Goal: Task Accomplishment & Management: Complete application form

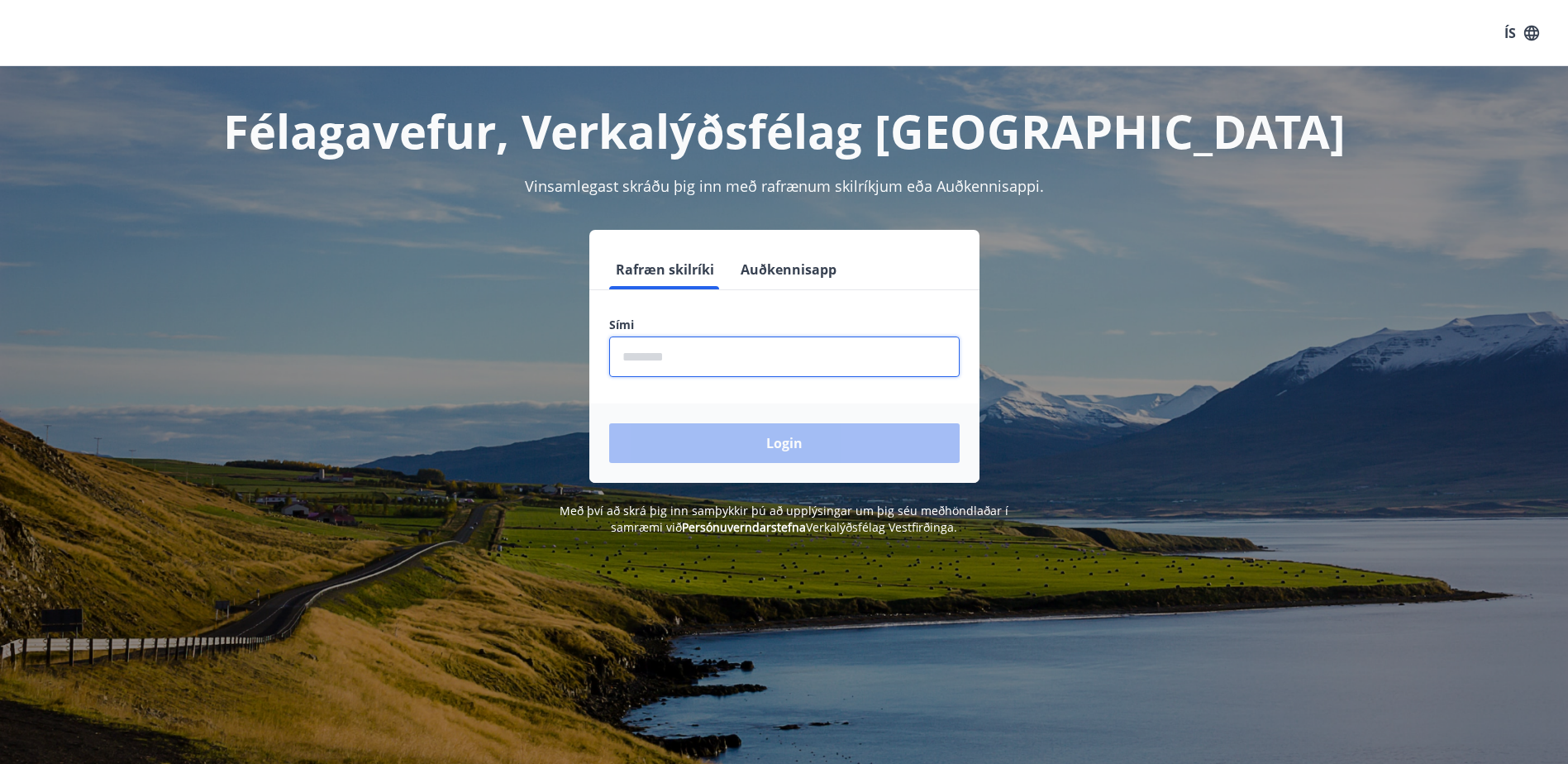
click at [671, 349] on input "phone" at bounding box center [784, 357] width 350 height 41
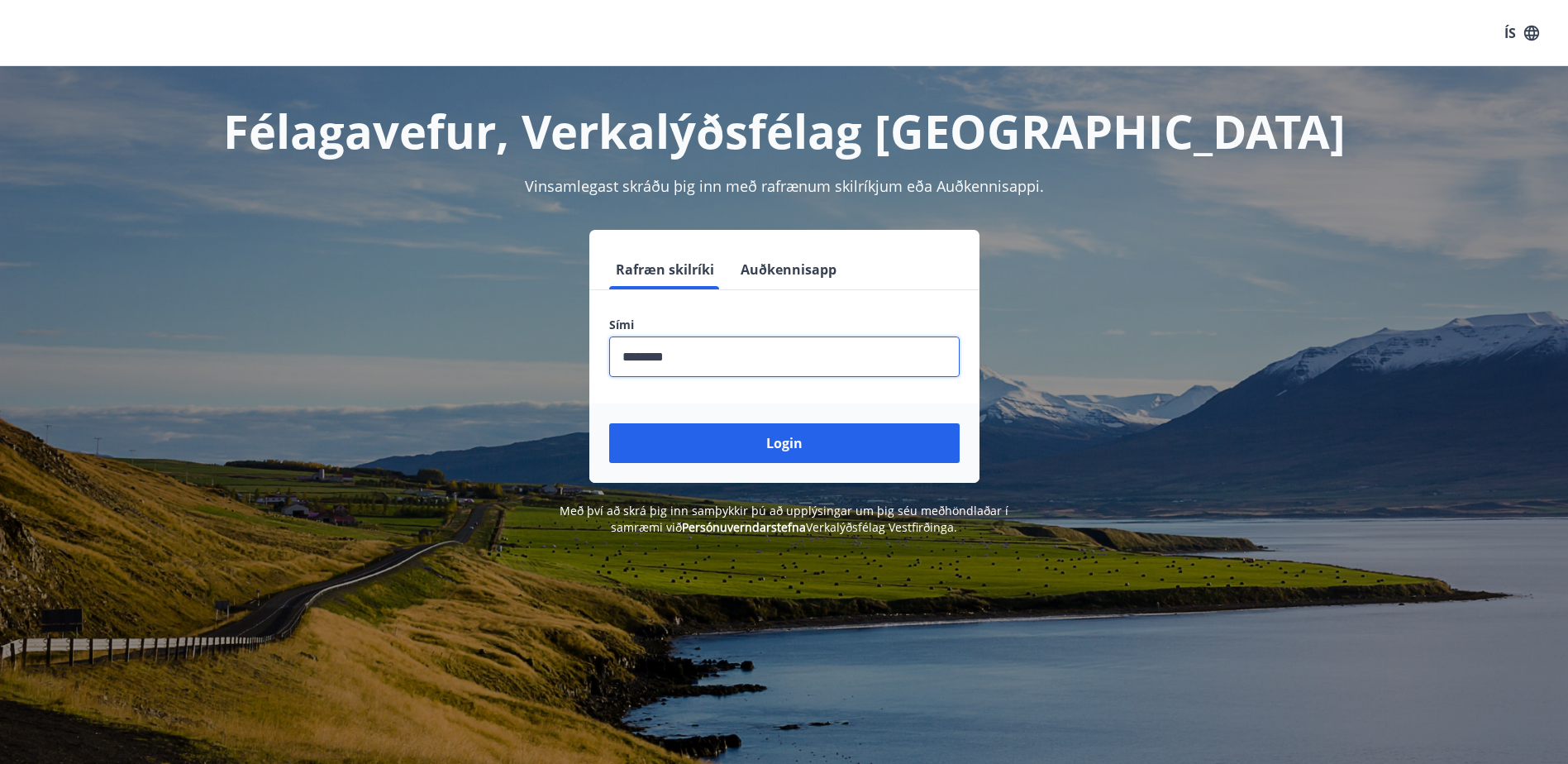
type input "********"
click at [609, 424] on button "Login" at bounding box center [784, 444] width 350 height 40
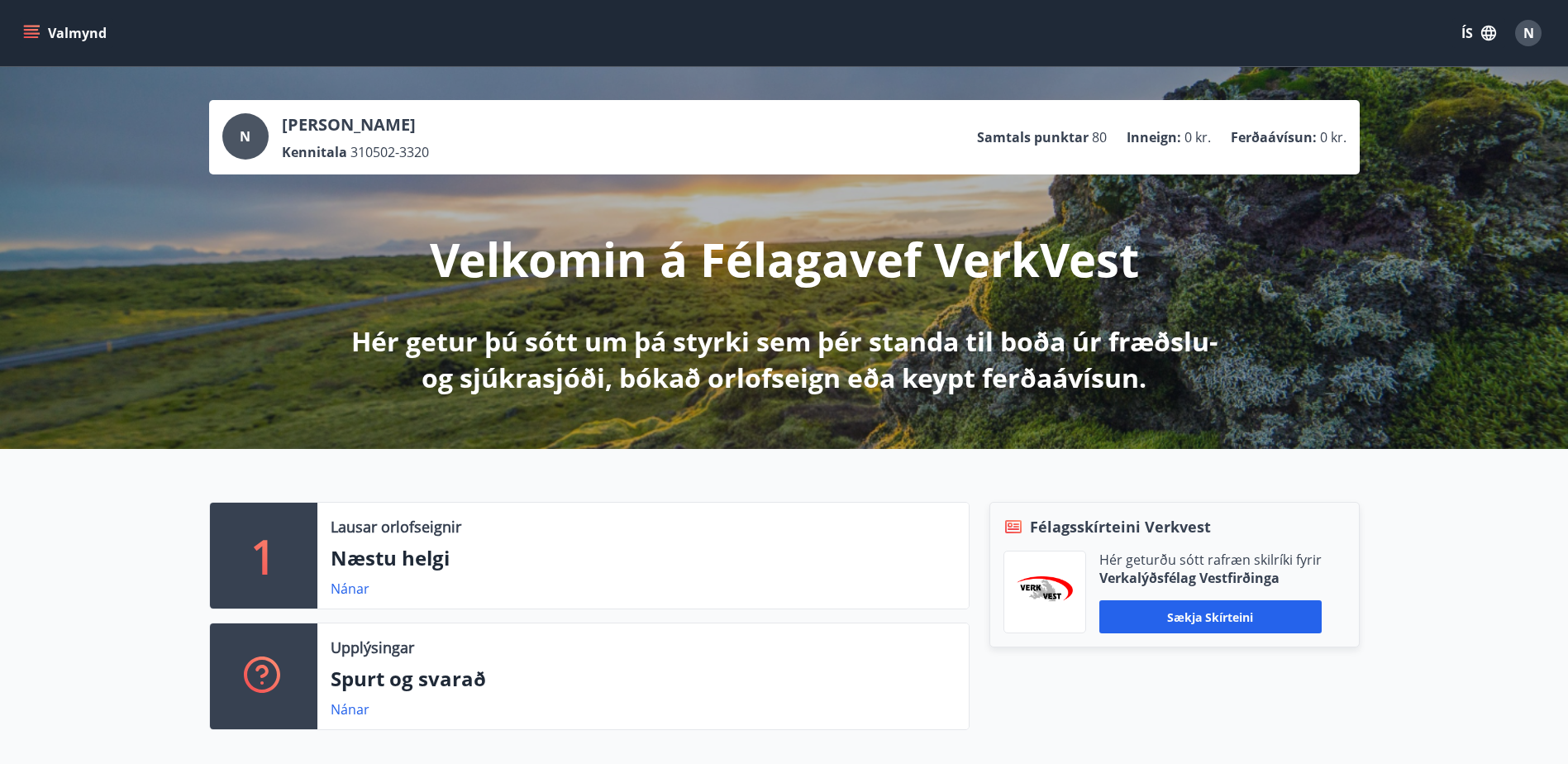
click at [40, 23] on button "Valmynd" at bounding box center [66, 33] width 93 height 30
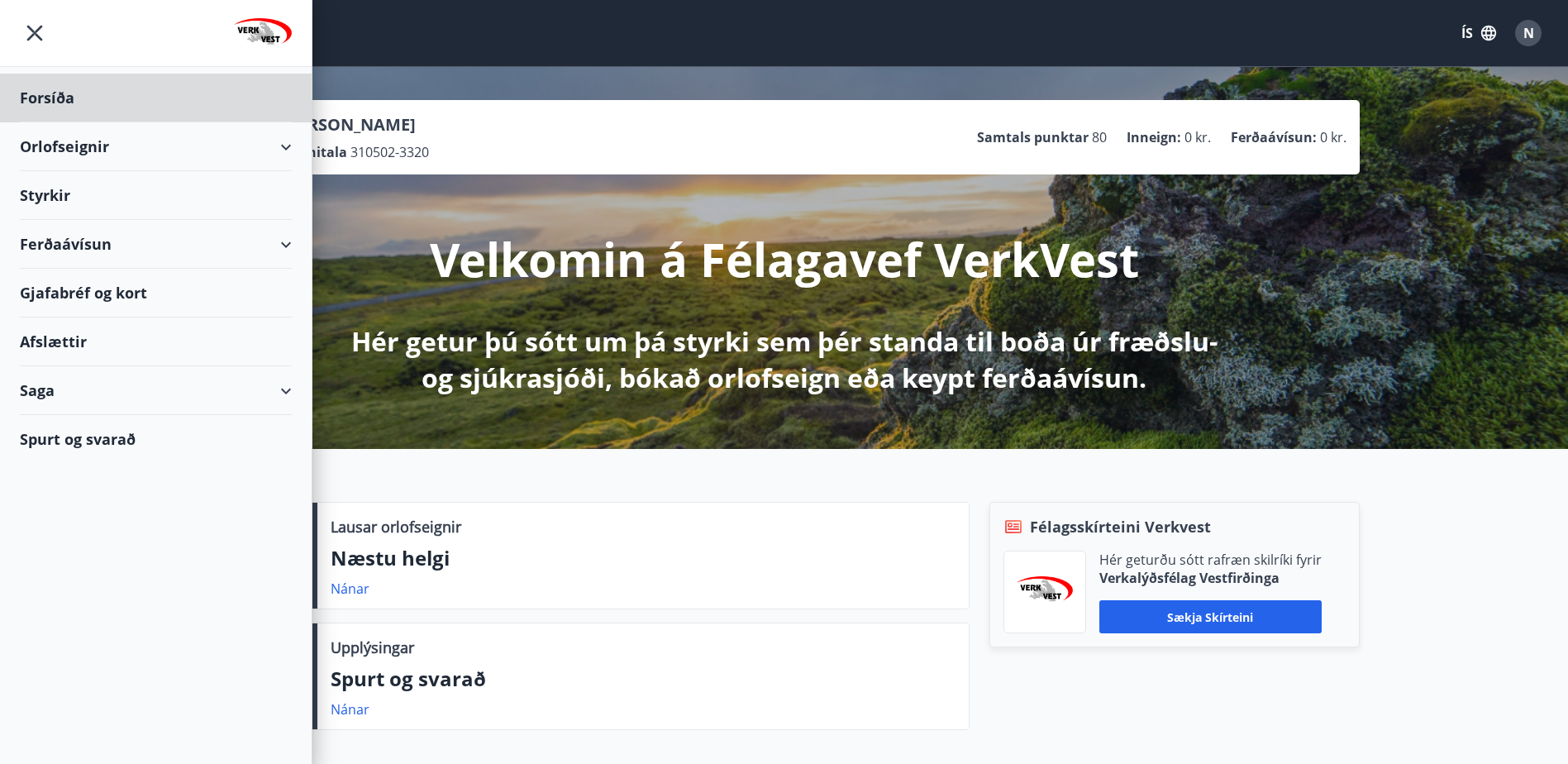
click at [48, 201] on div "Styrkir" at bounding box center [156, 196] width 272 height 49
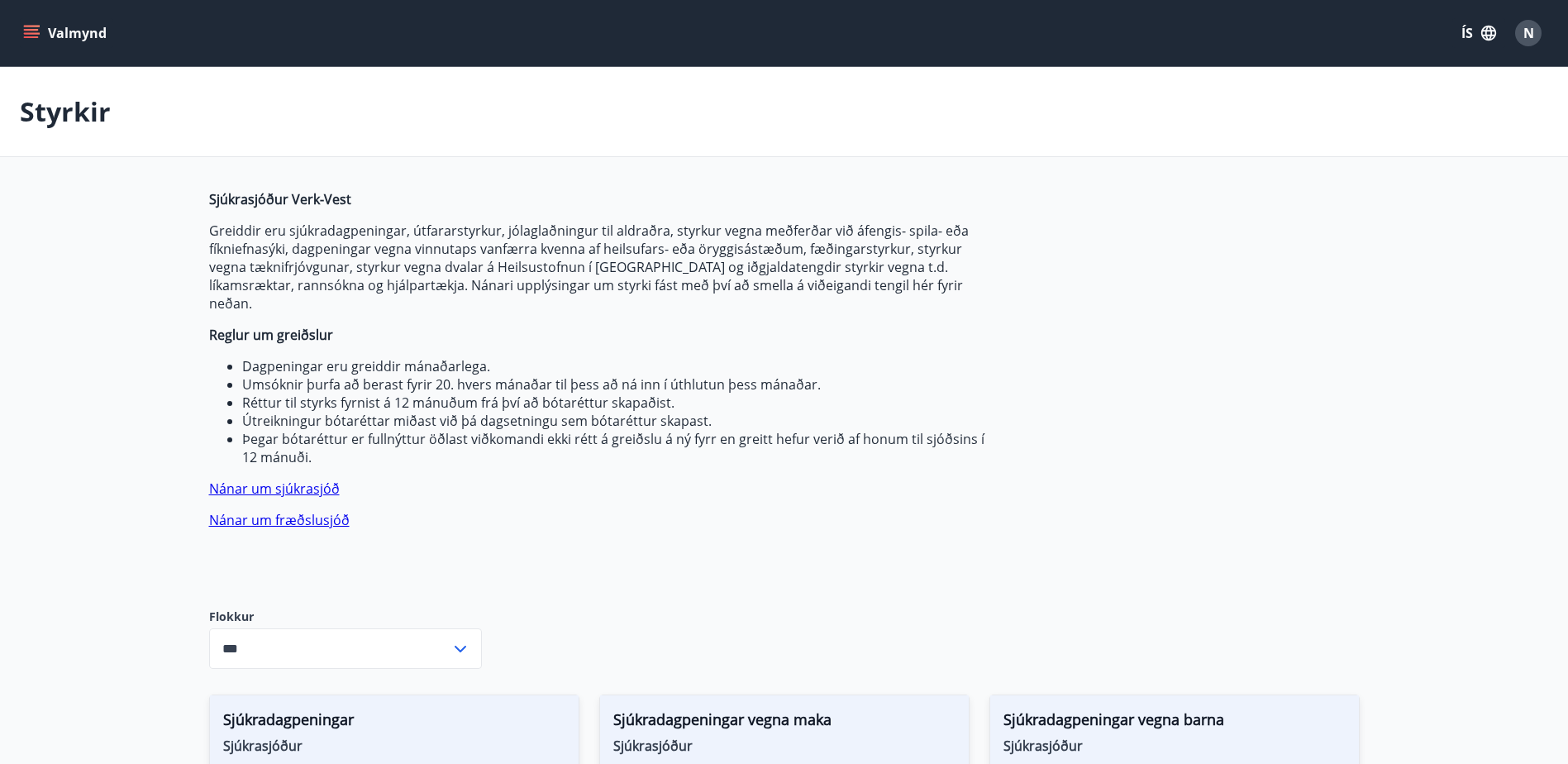
type input "***"
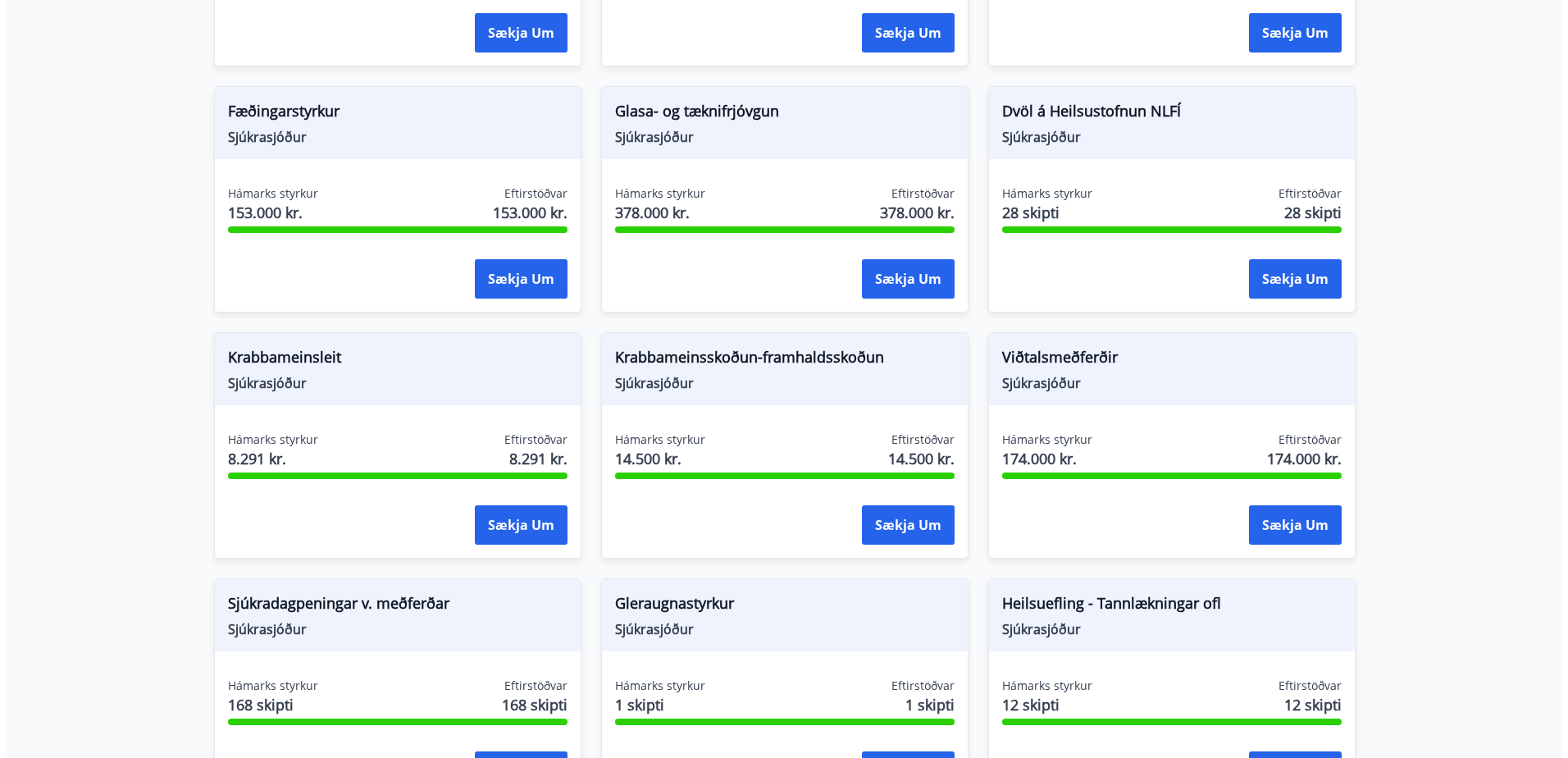
scroll to position [820, 0]
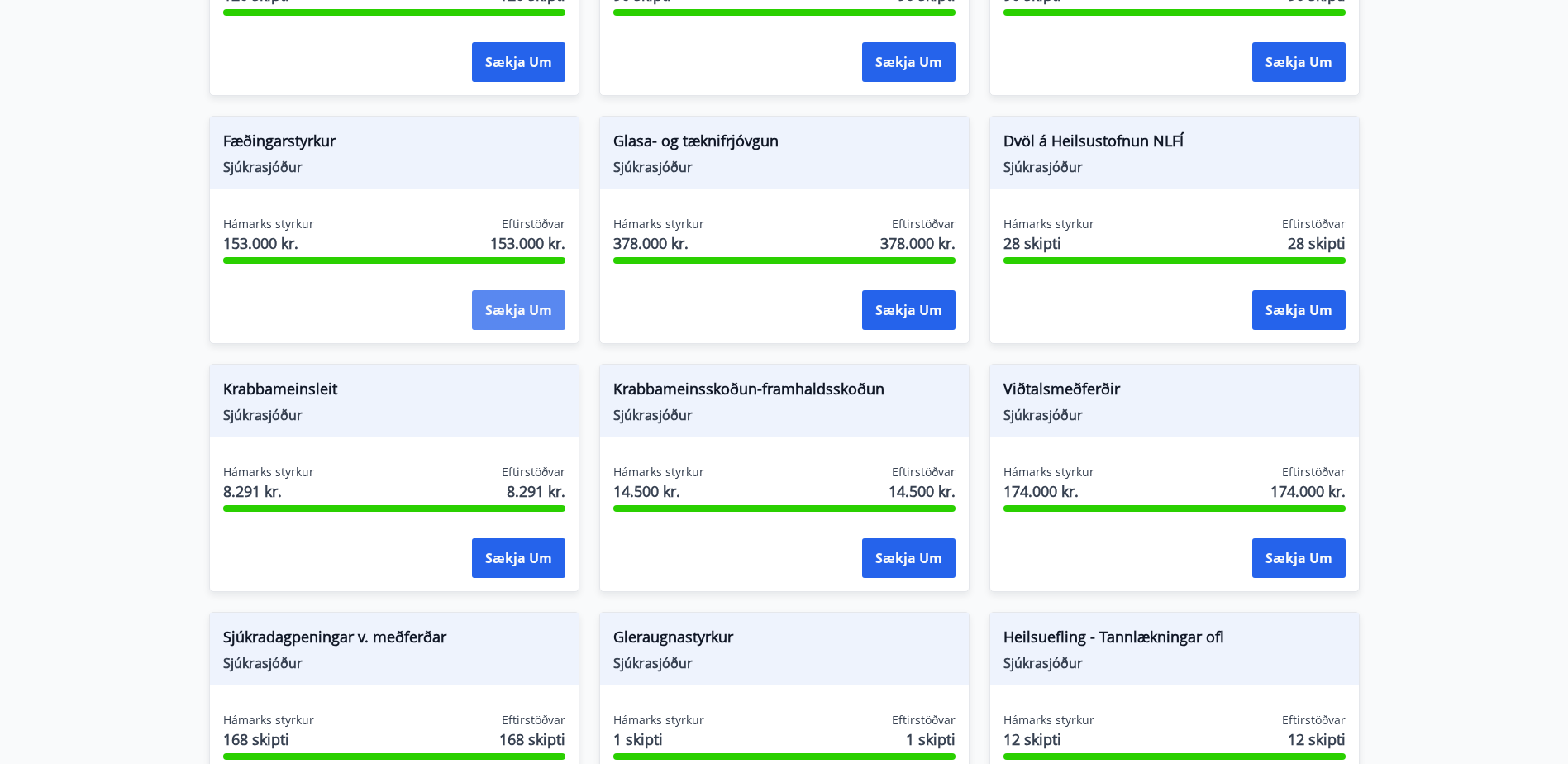
click at [503, 291] on button "Sækja um" at bounding box center [518, 310] width 93 height 40
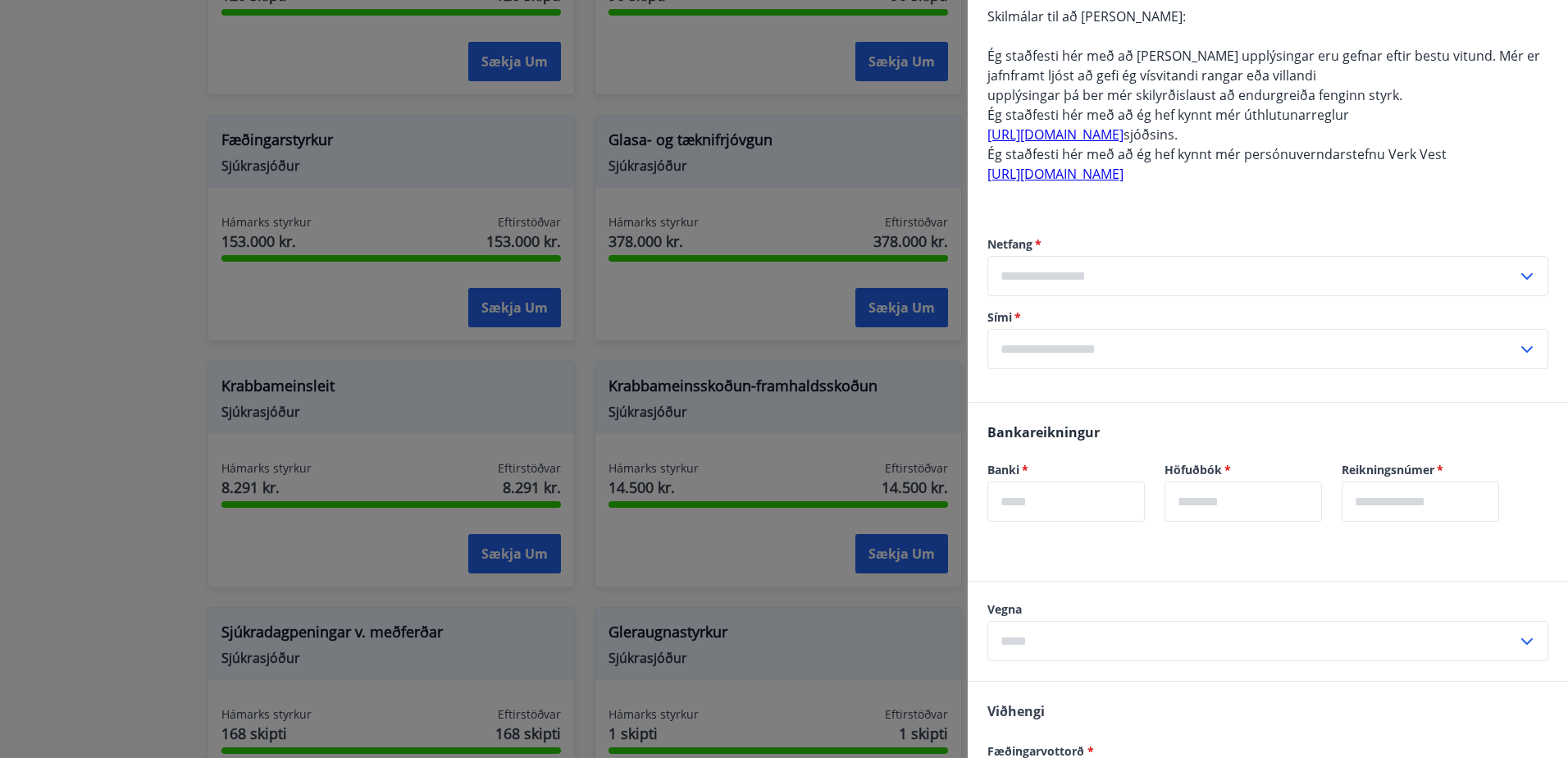
scroll to position [328, 0]
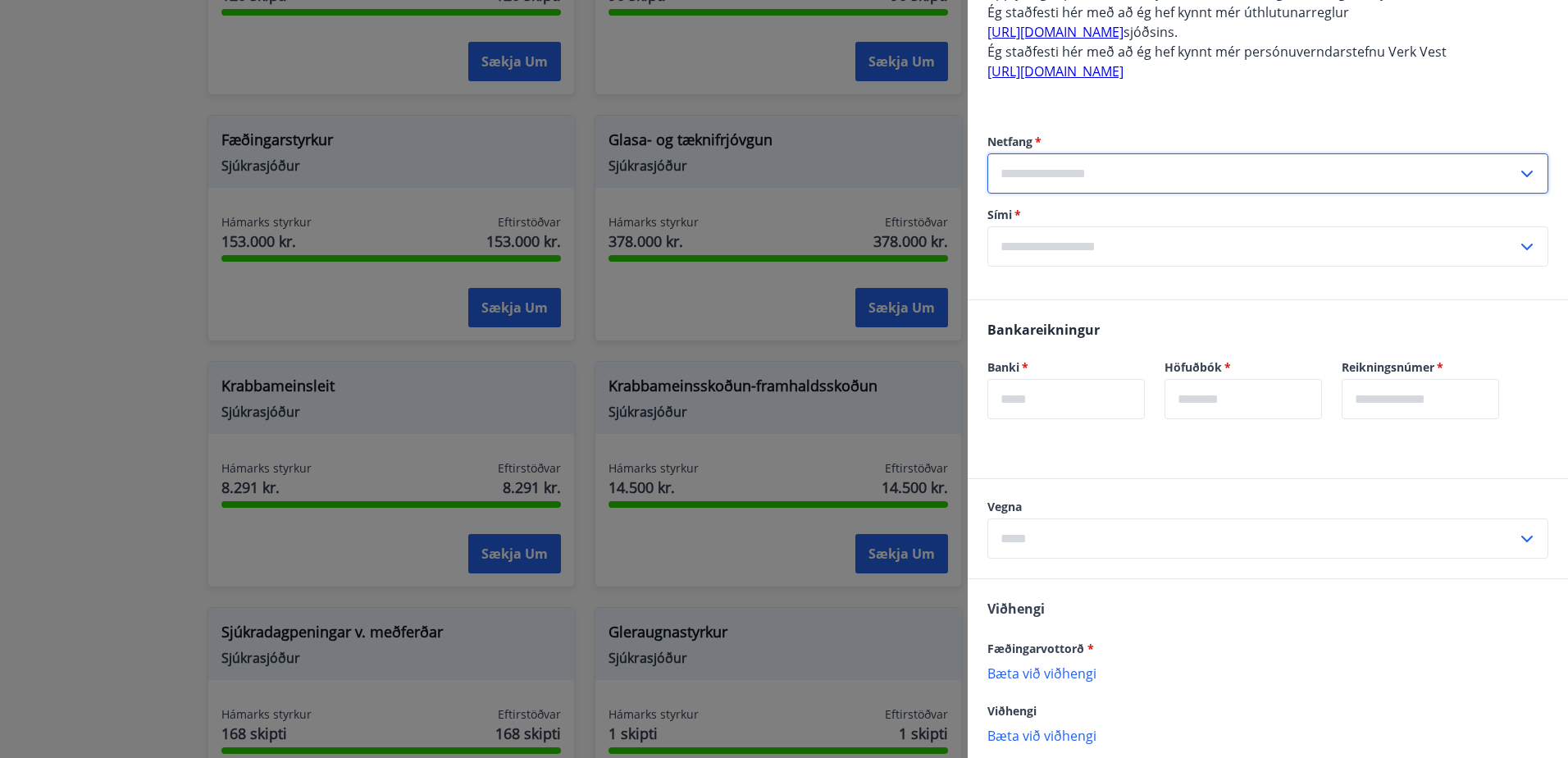
click at [1129, 174] on input "text" at bounding box center [1253, 173] width 530 height 40
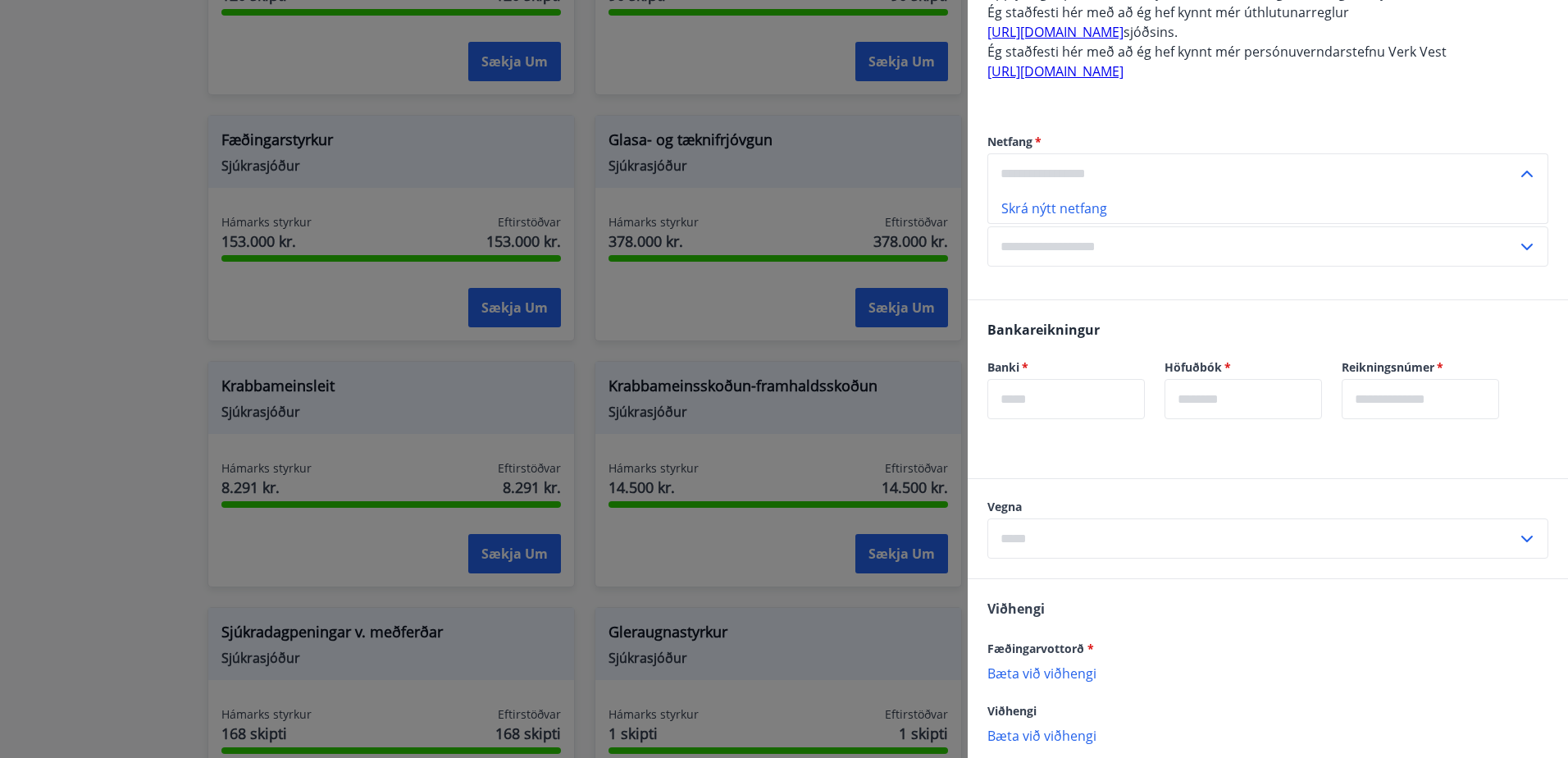
scroll to position [415, 0]
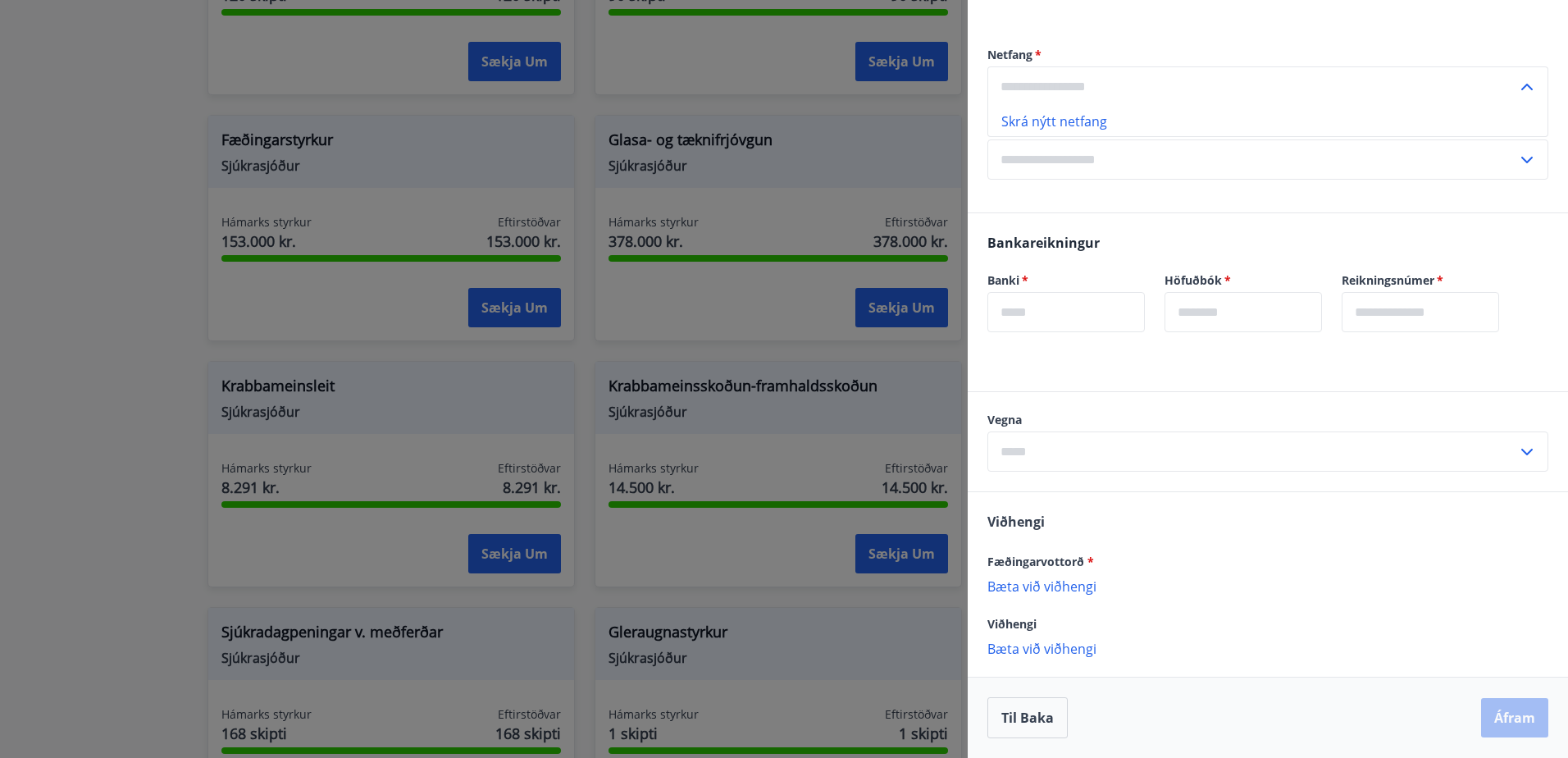
click at [1141, 379] on div at bounding box center [1268, 382] width 601 height 20
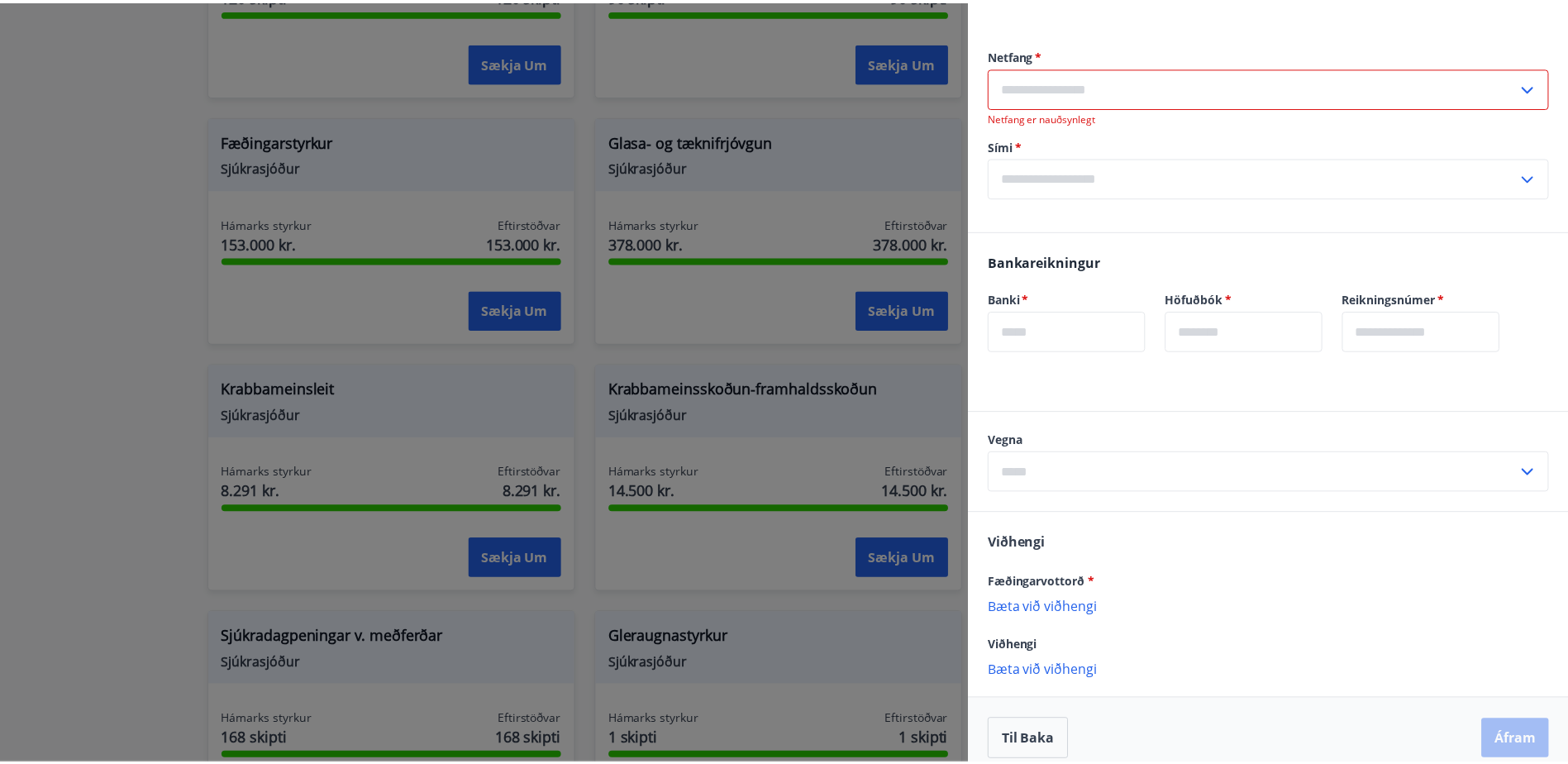
scroll to position [435, 0]
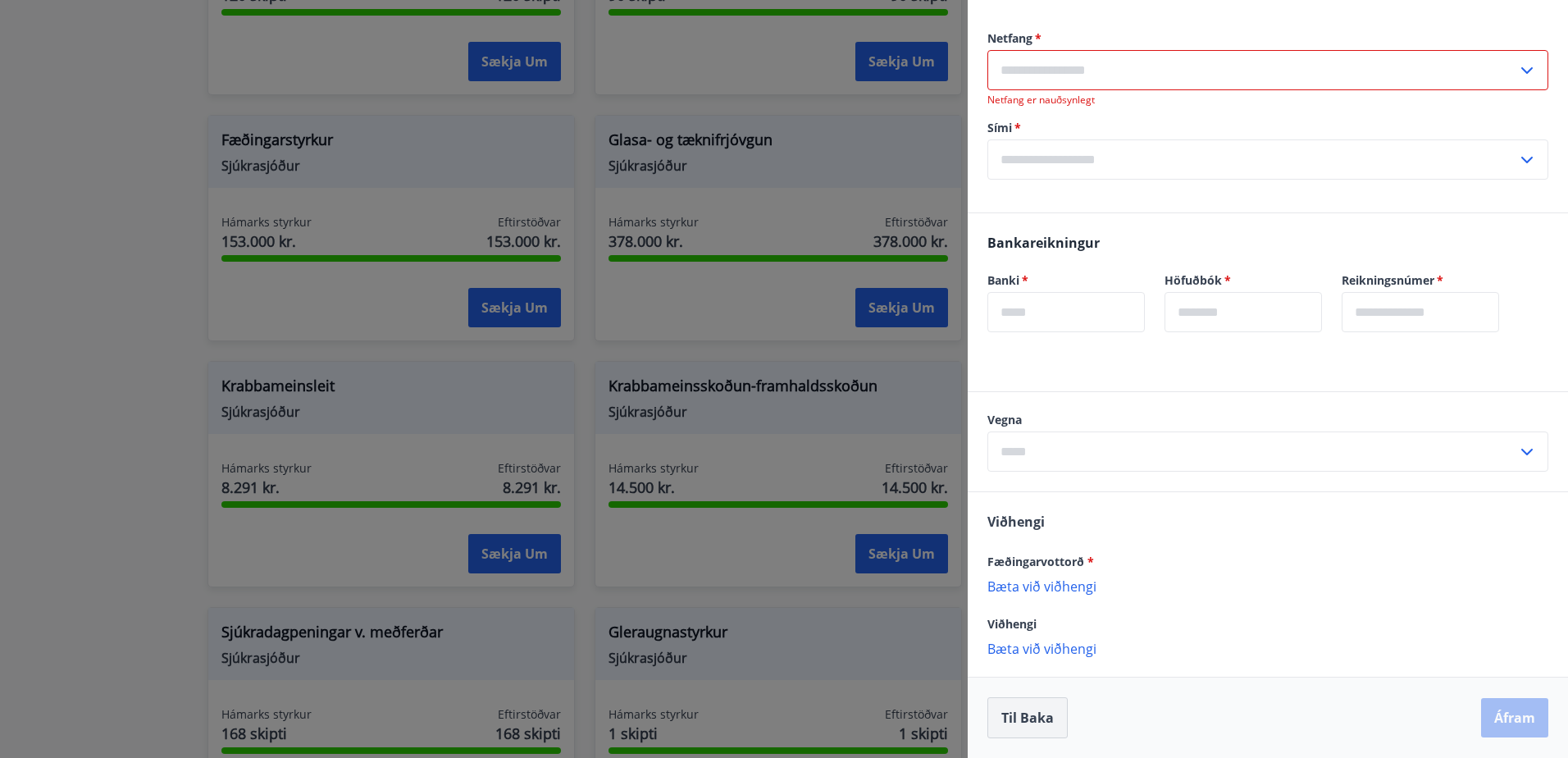
click at [1036, 727] on button "Til baka" at bounding box center [1028, 718] width 81 height 41
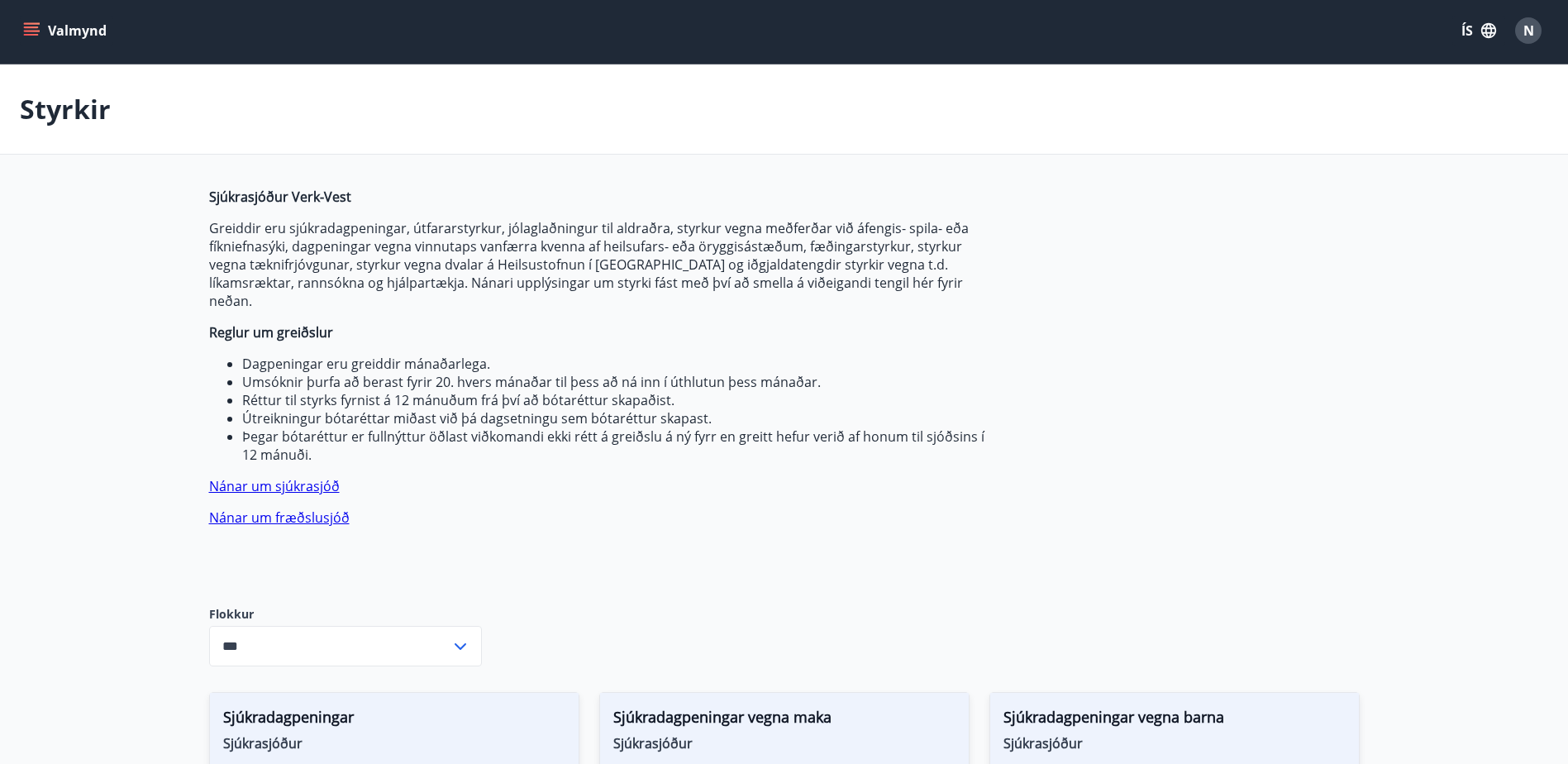
scroll to position [0, 0]
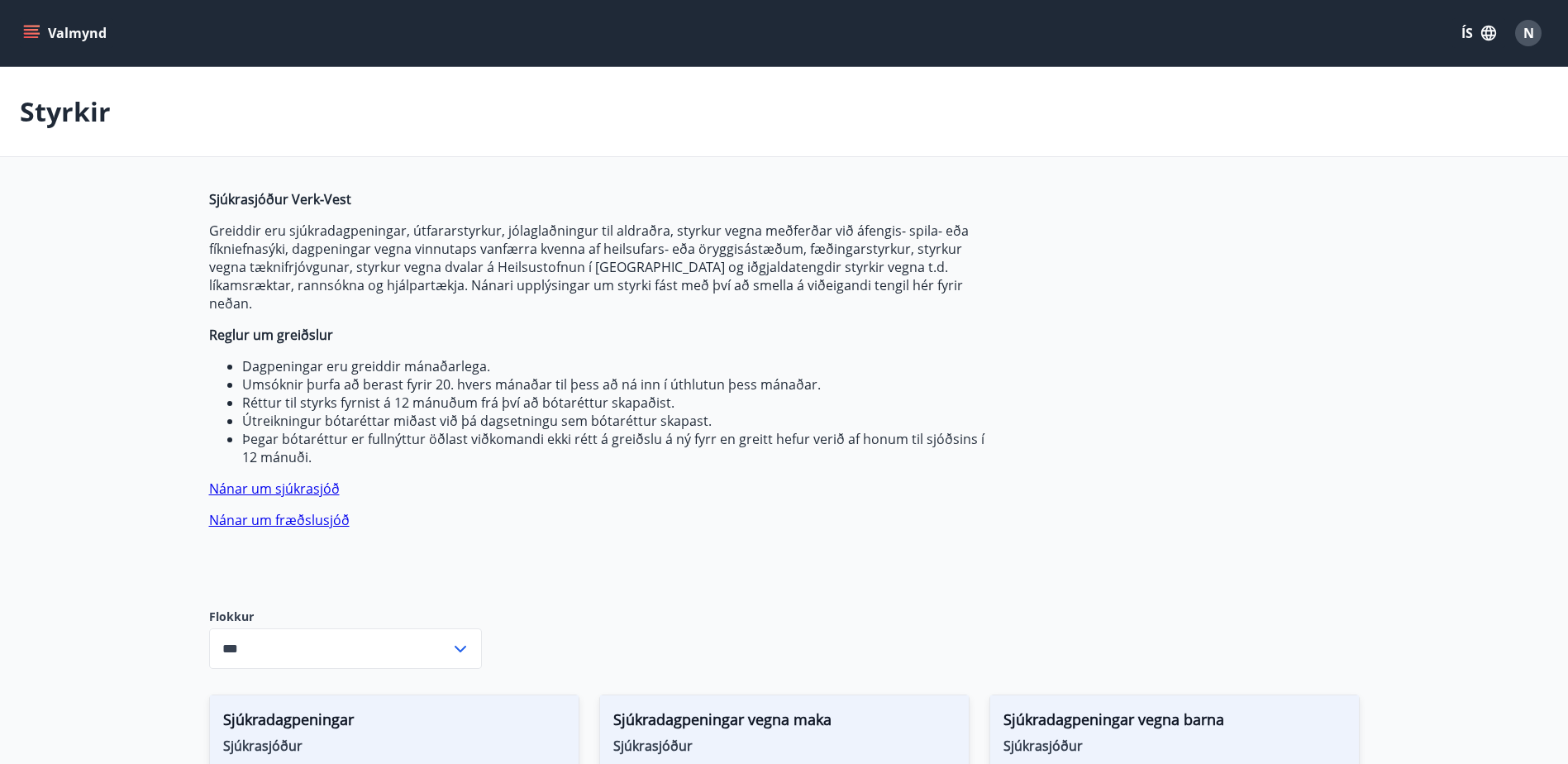
click at [23, 22] on button "Valmynd" at bounding box center [66, 33] width 93 height 30
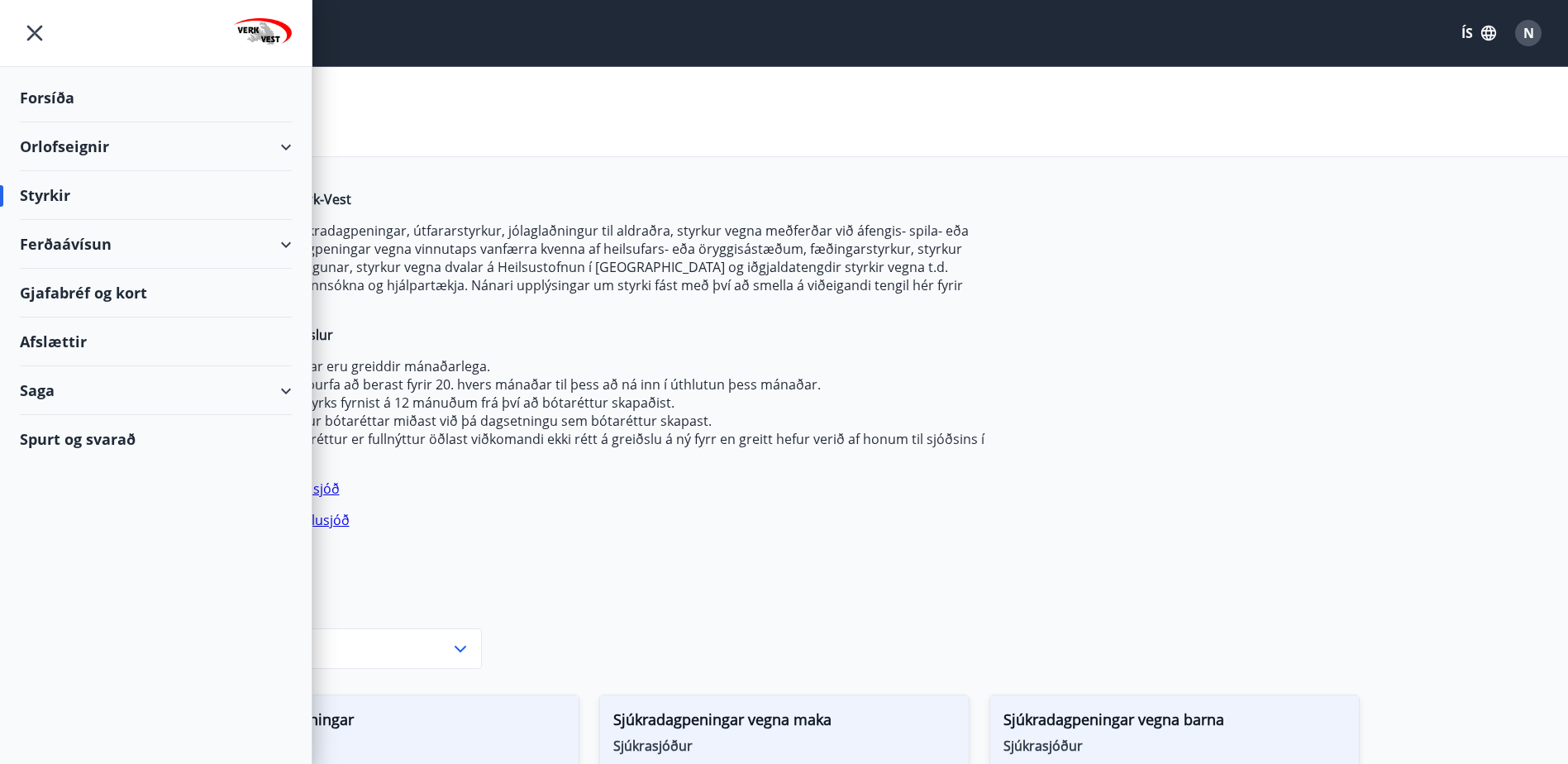
click at [76, 398] on div "Saga" at bounding box center [156, 391] width 272 height 49
click at [77, 501] on div "Umsóknir" at bounding box center [156, 501] width 245 height 34
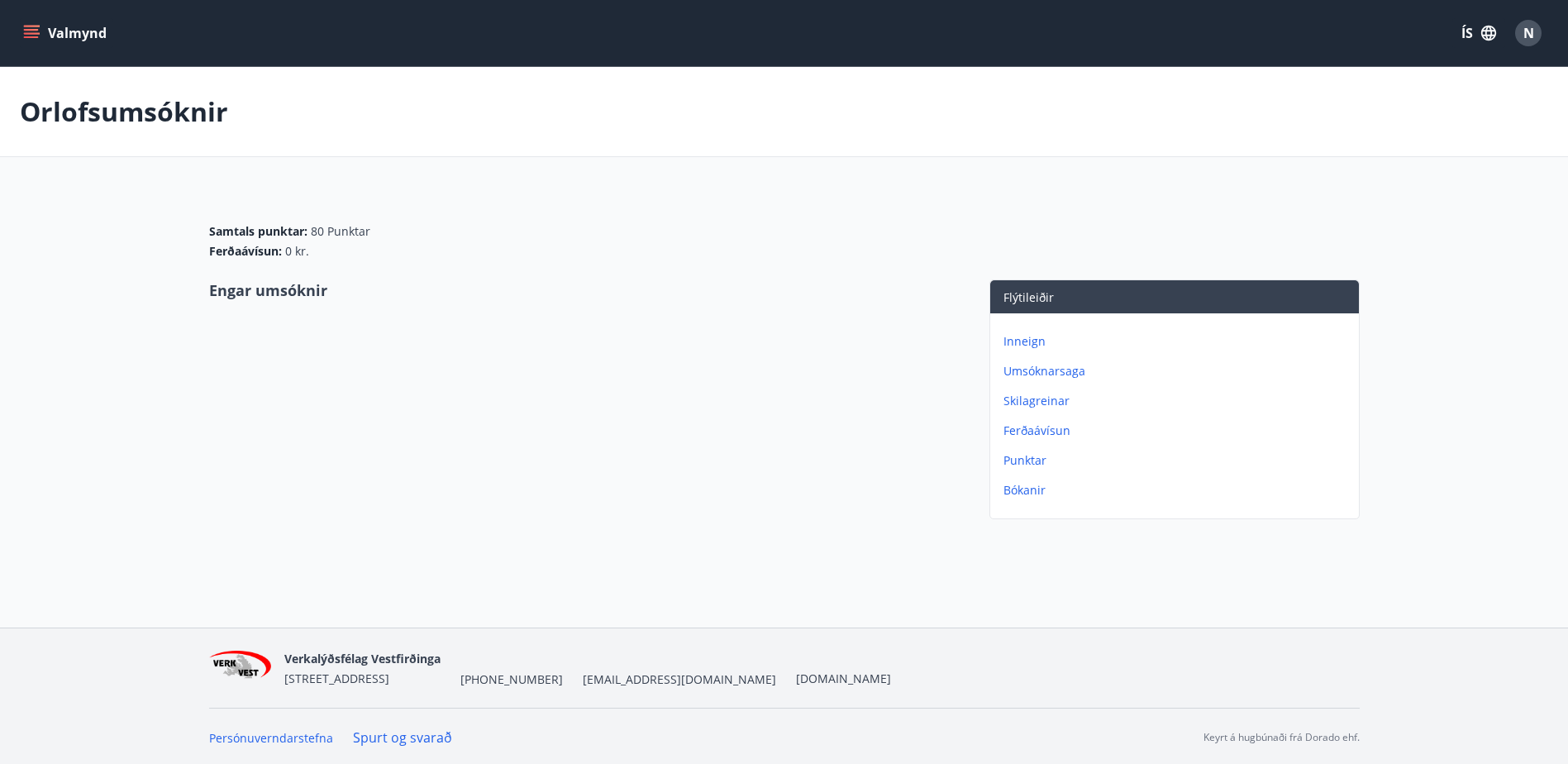
click at [35, 24] on icon "menu" at bounding box center [32, 33] width 16 height 16
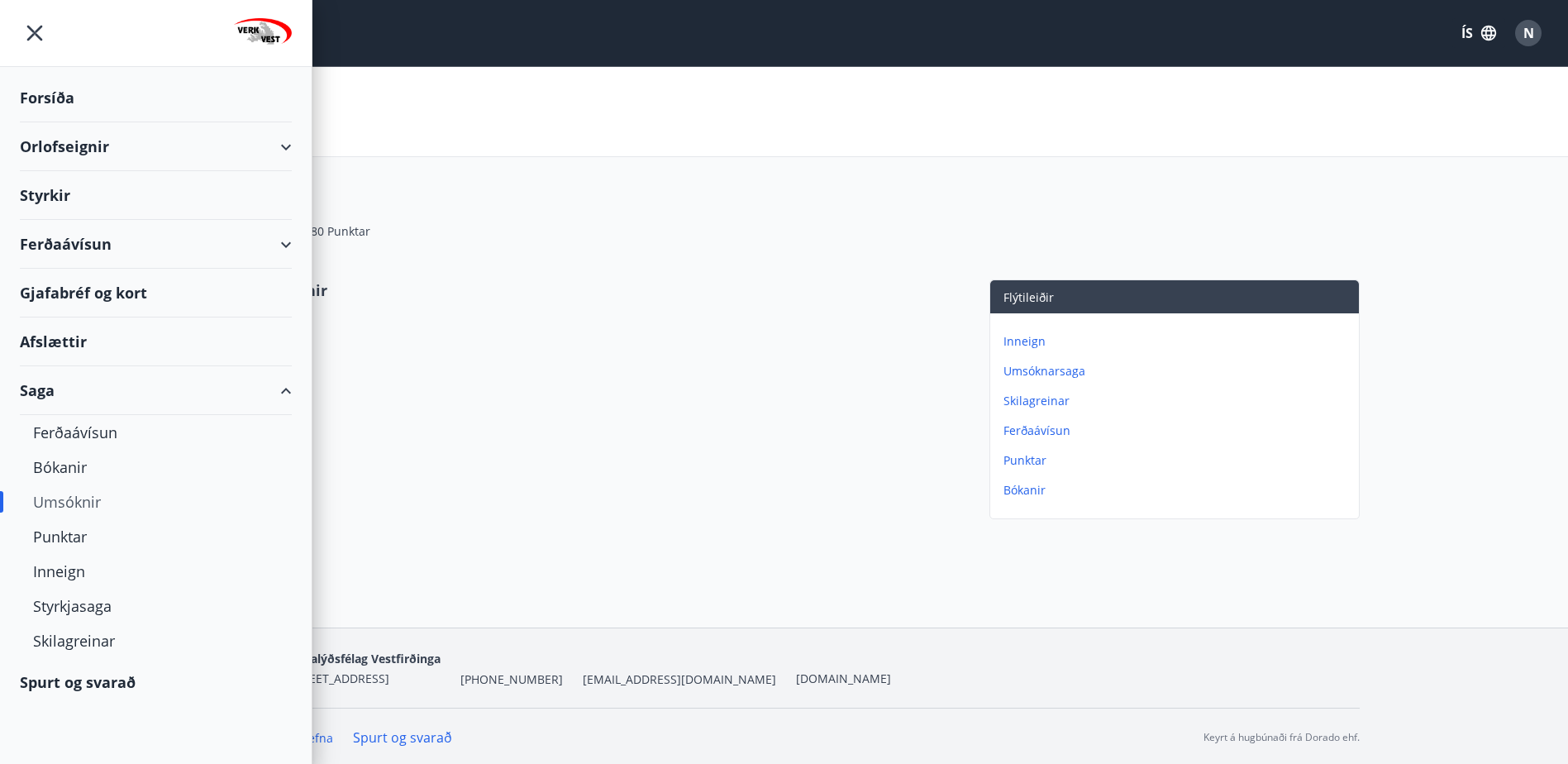
click at [68, 148] on div "Orlofseignir" at bounding box center [156, 147] width 272 height 49
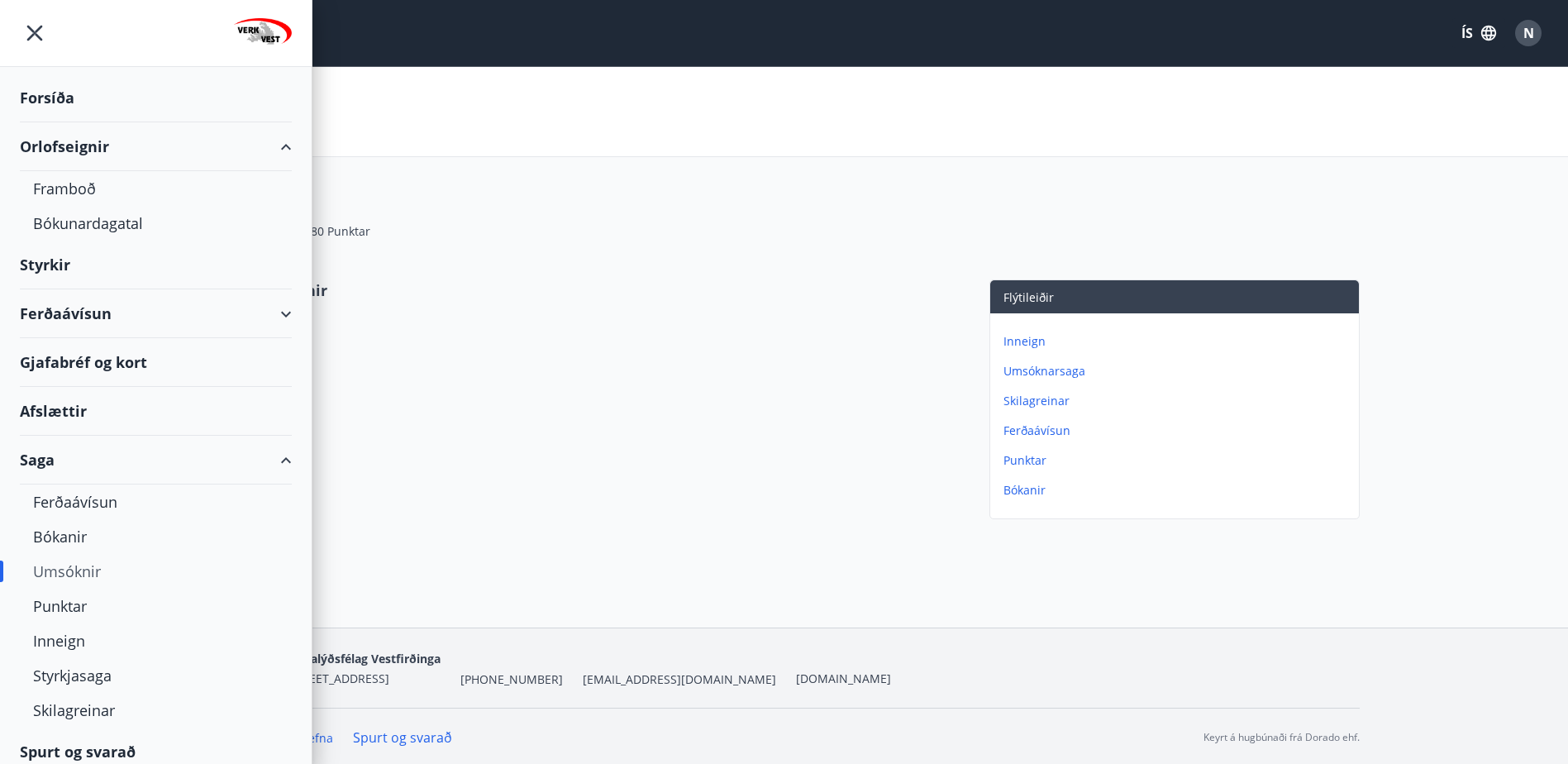
click at [43, 94] on div "Forsíða" at bounding box center [156, 98] width 272 height 49
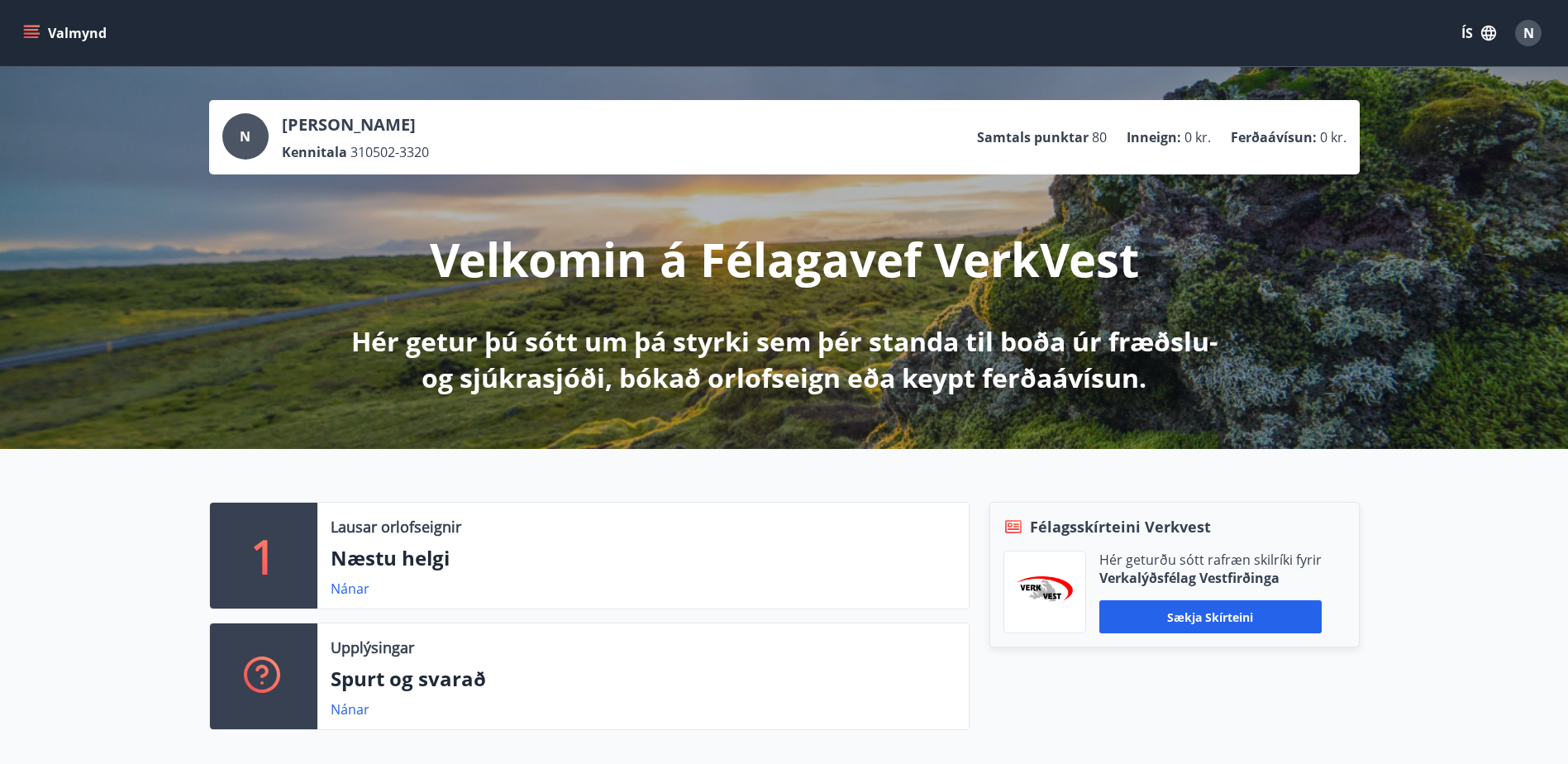
click at [43, 24] on button "Valmynd" at bounding box center [66, 33] width 93 height 30
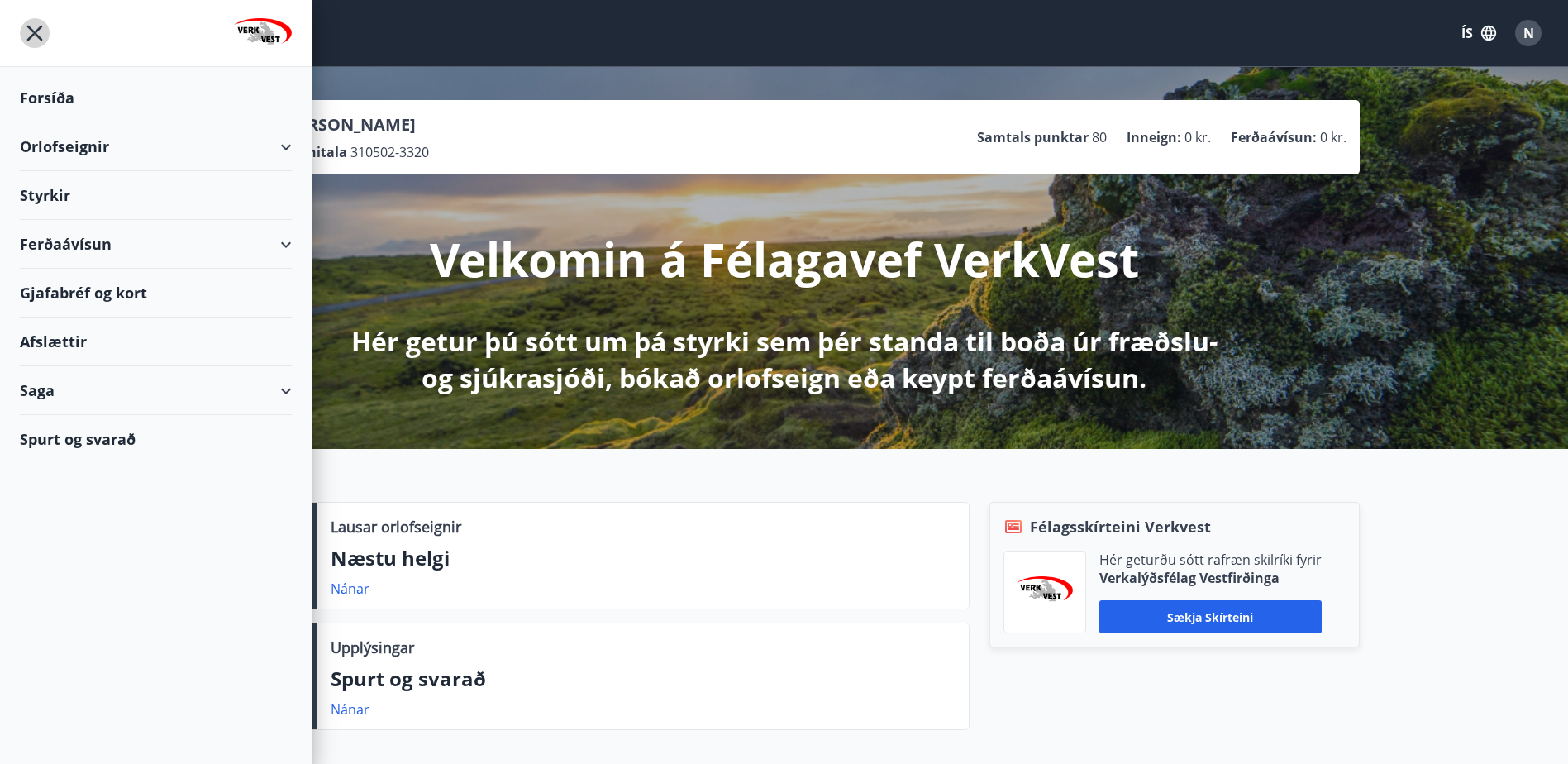
click at [32, 26] on icon "menu" at bounding box center [34, 33] width 30 height 30
